Goal: Understand process/instructions: Learn about a topic

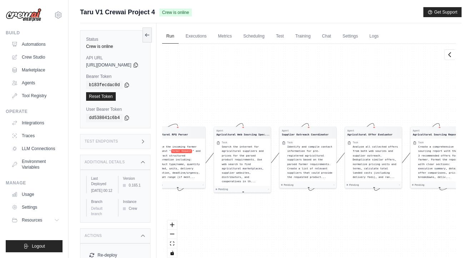
click at [120, 145] on div "Test Endpoints" at bounding box center [115, 141] width 70 height 15
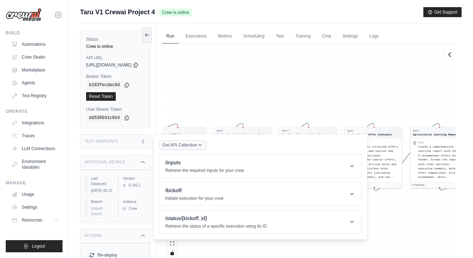
click at [197, 144] on span "Get API Collection" at bounding box center [179, 145] width 35 height 6
click at [197, 145] on span "Get API Collection" at bounding box center [179, 145] width 35 height 6
click at [208, 166] on h1 "/inputs" at bounding box center [204, 162] width 79 height 7
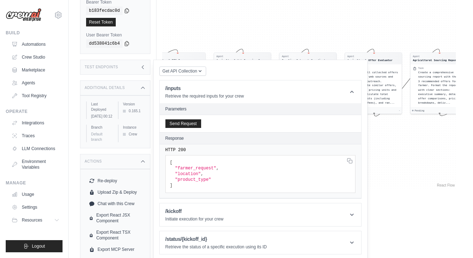
scroll to position [75, 0]
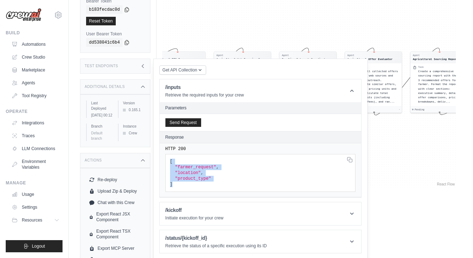
drag, startPoint x: 198, startPoint y: 188, endPoint x: 181, endPoint y: 161, distance: 32.3
click at [181, 161] on pre "[ "farmer_request" , "location" , "product_type" ]" at bounding box center [260, 173] width 190 height 38
copy code "[ "farmer_request" , "location" , "product_type" ]"
click at [203, 213] on h1 "/kickoff" at bounding box center [194, 209] width 58 height 7
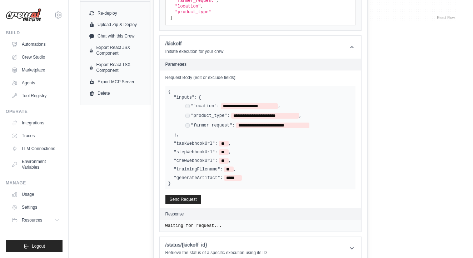
scroll to position [243, 0]
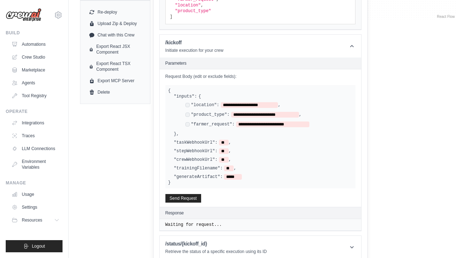
click at [223, 40] on h1 "/kickoff" at bounding box center [194, 42] width 58 height 7
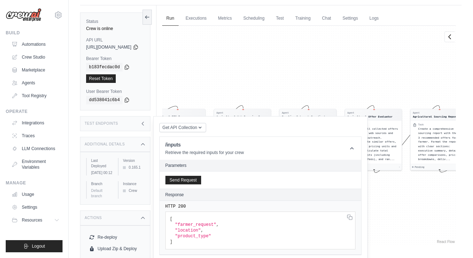
scroll to position [18, 0]
click at [125, 98] on icon at bounding box center [127, 100] width 6 height 6
click at [129, 65] on icon at bounding box center [127, 67] width 4 height 5
click at [128, 103] on div "dd538041c6b4" at bounding box center [115, 100] width 58 height 9
click at [126, 93] on label "User Bearer Token" at bounding box center [115, 92] width 58 height 6
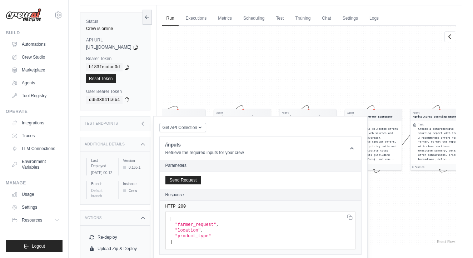
click at [126, 101] on icon at bounding box center [127, 99] width 4 height 5
